Goal: Use online tool/utility: Utilize a website feature to perform a specific function

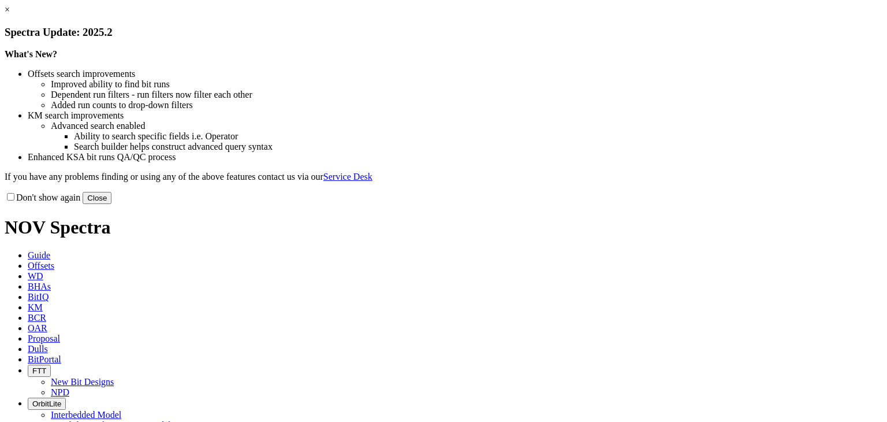
click at [10, 14] on link "×" at bounding box center [7, 10] width 5 height 10
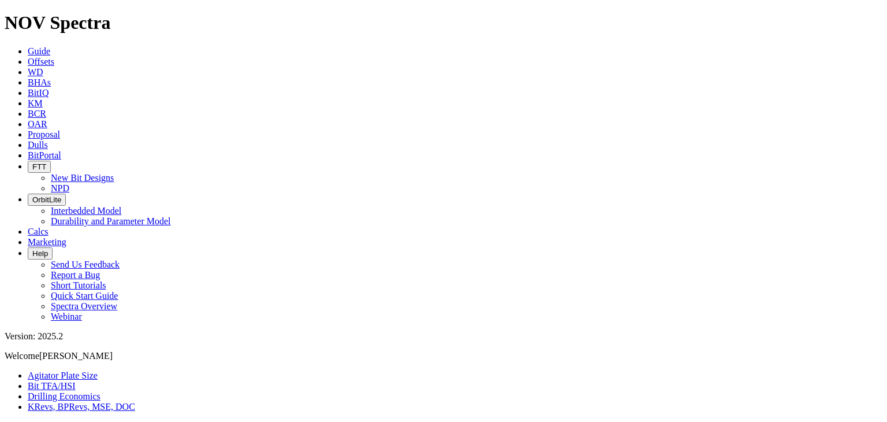
click at [76, 381] on link "Bit TFA/HSI" at bounding box center [52, 386] width 48 height 10
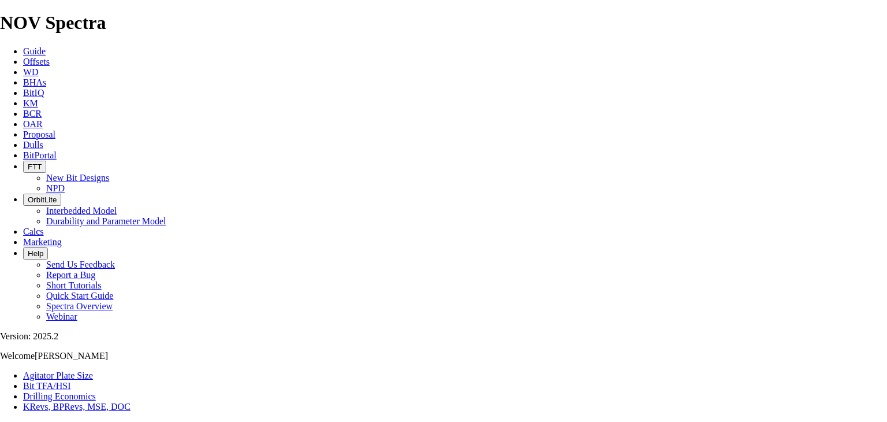
type input "8.5"
type input "400"
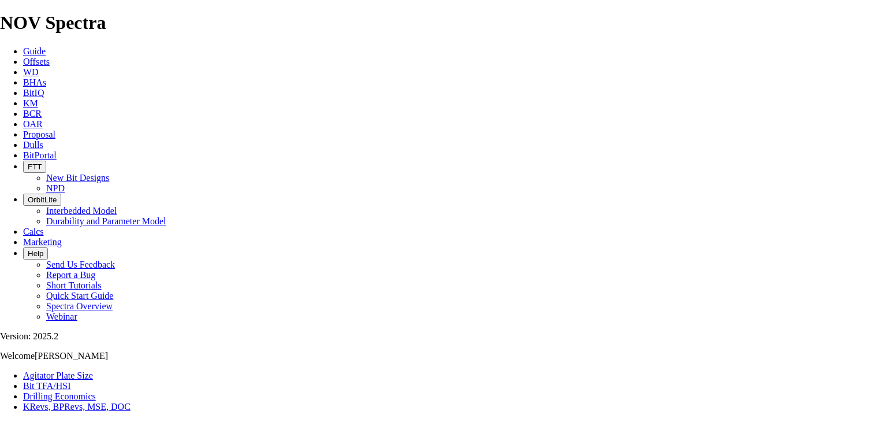
radio input "true"
radio input "false"
type input "1.45"
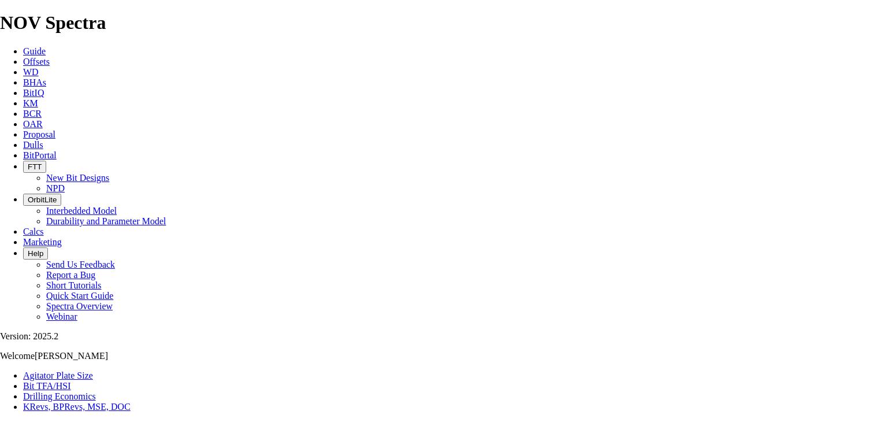
drag, startPoint x: 334, startPoint y: 303, endPoint x: 319, endPoint y: 303, distance: 15.0
type input "6"
select select "number:14"
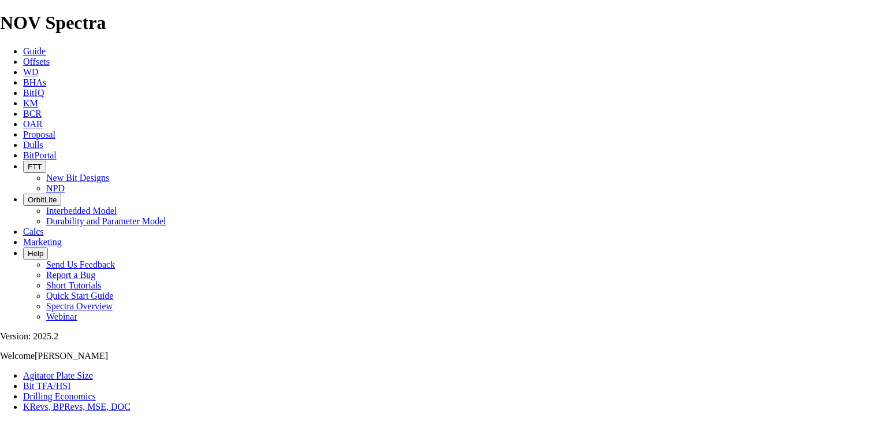
select select "number:14"
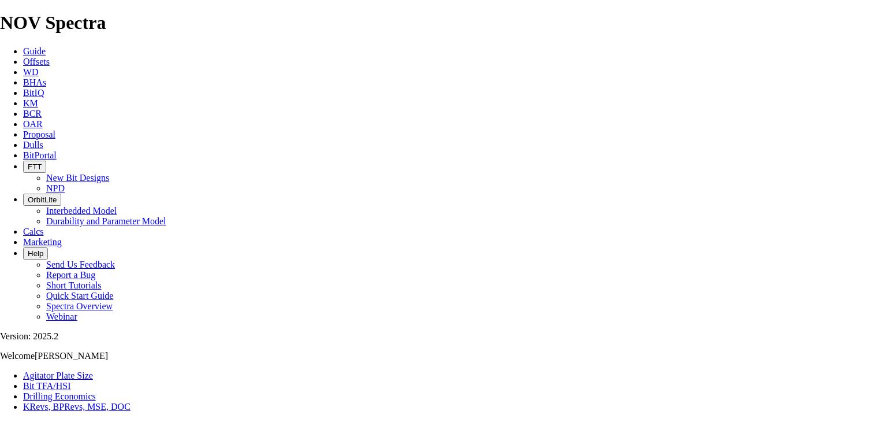
select select "number:14"
checkbox input "true"
select select "number:15"
